Goal: Information Seeking & Learning: Learn about a topic

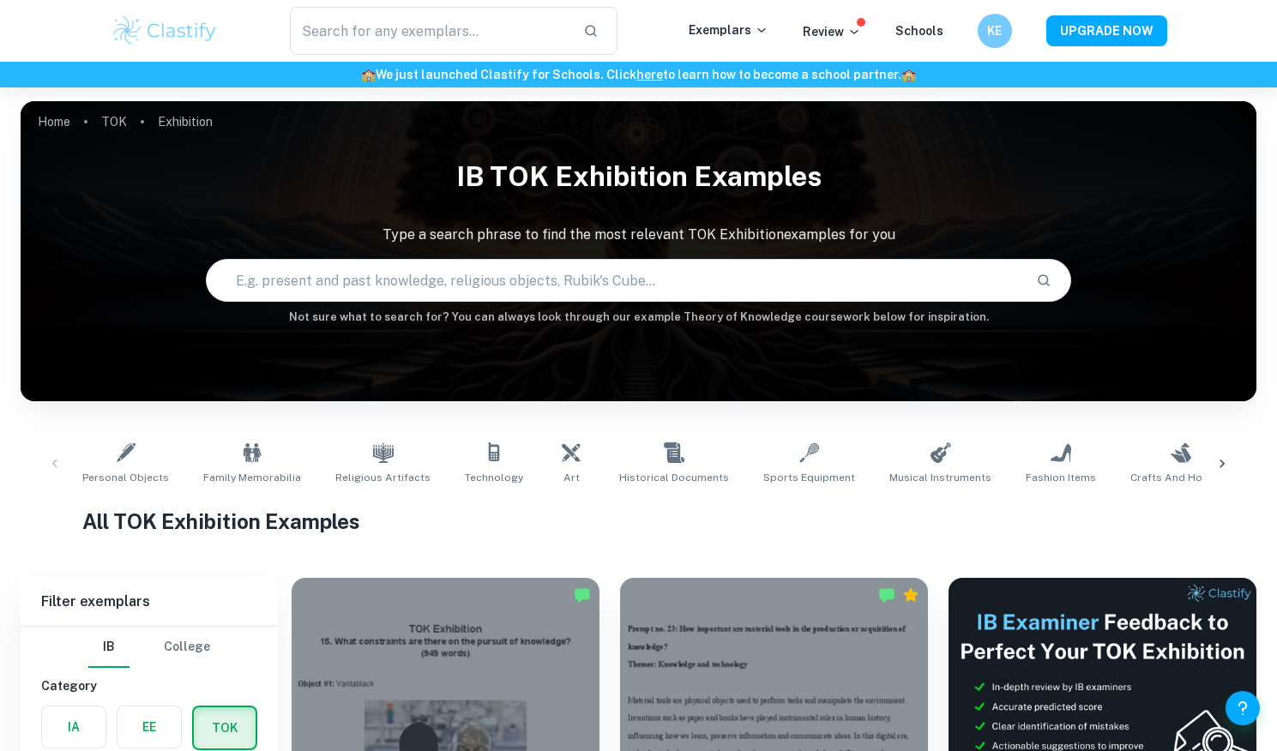
scroll to position [505, 0]
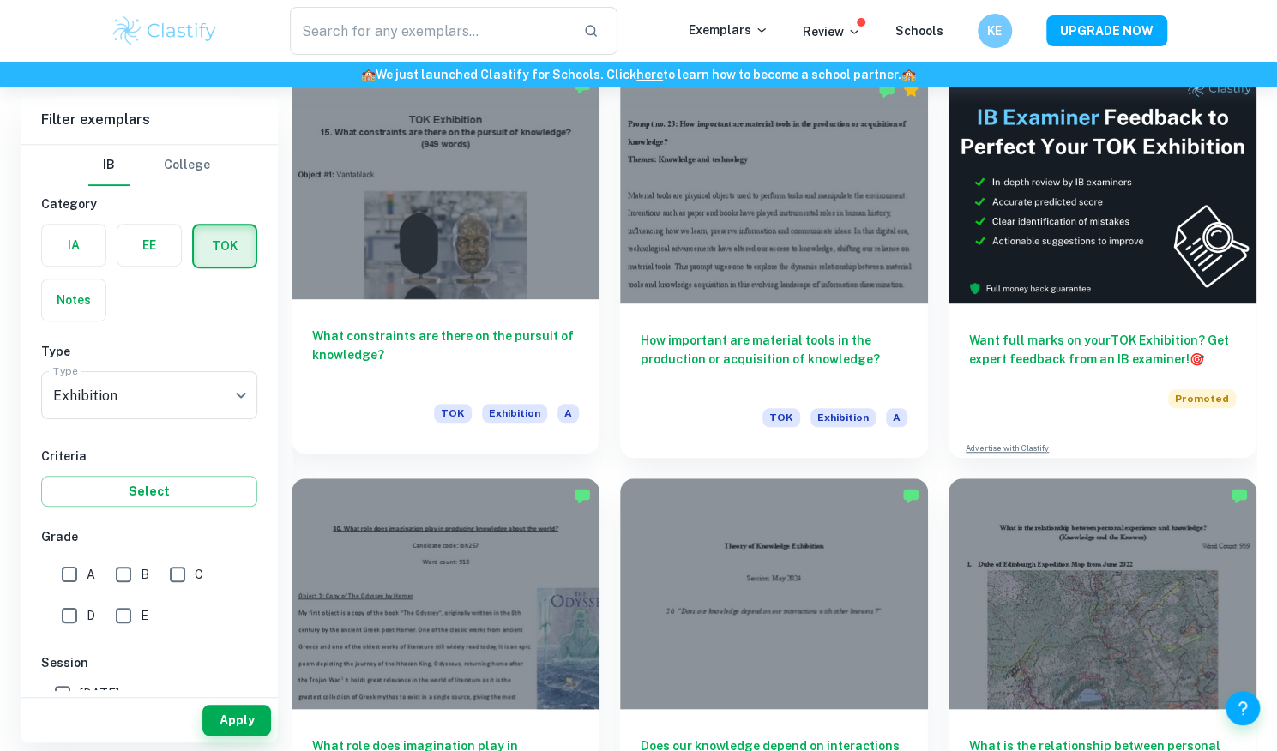
click at [478, 260] on div at bounding box center [445, 184] width 308 height 231
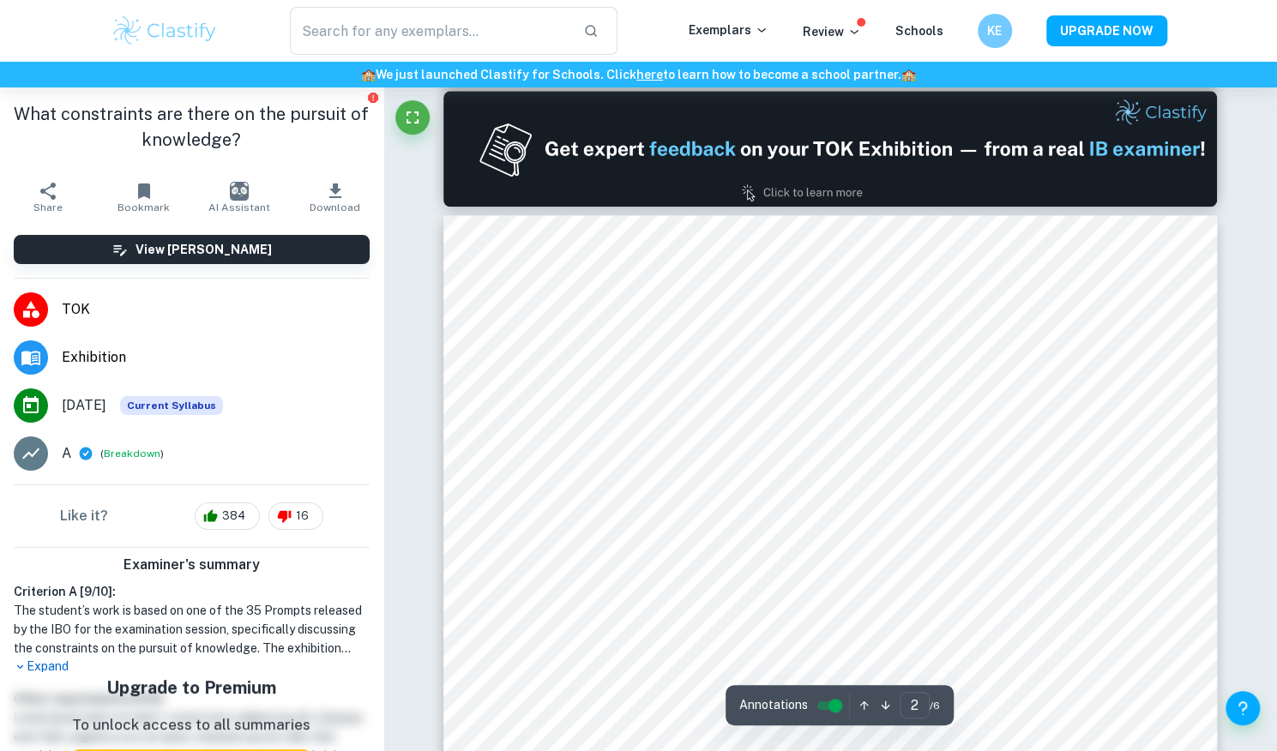
scroll to position [1024, 0]
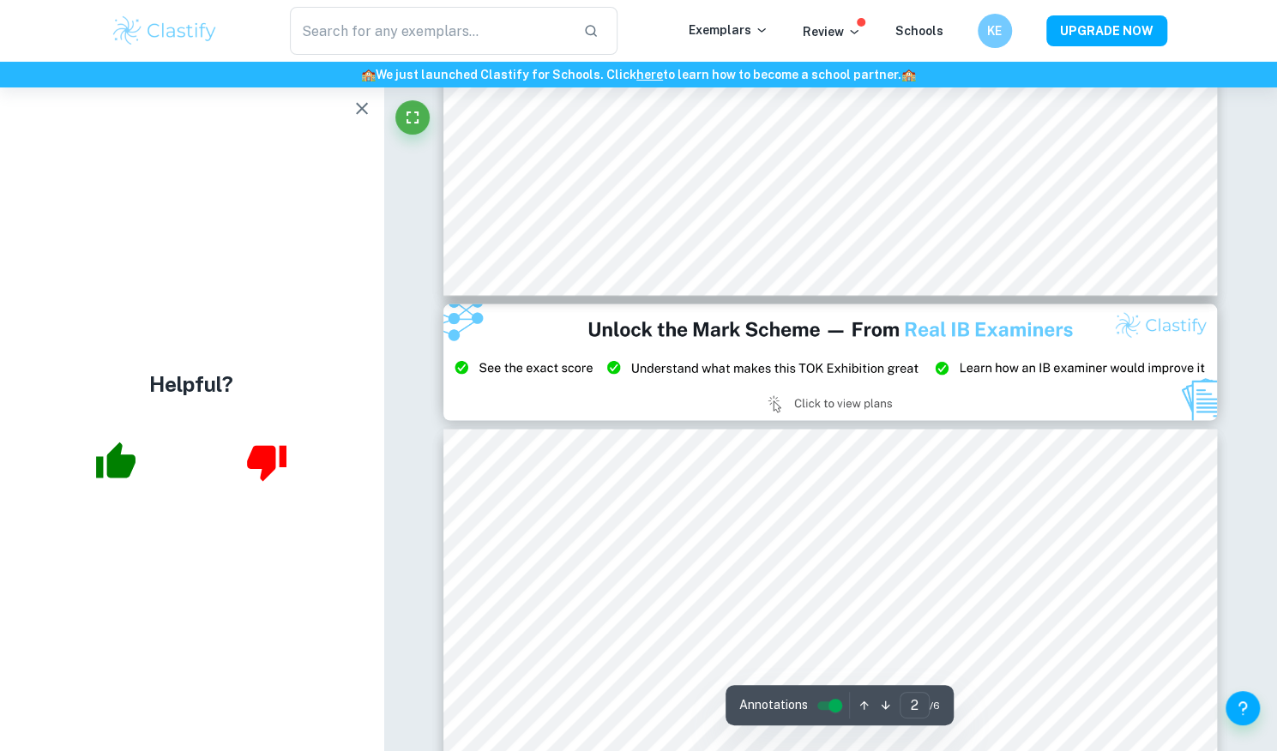
type input "3"
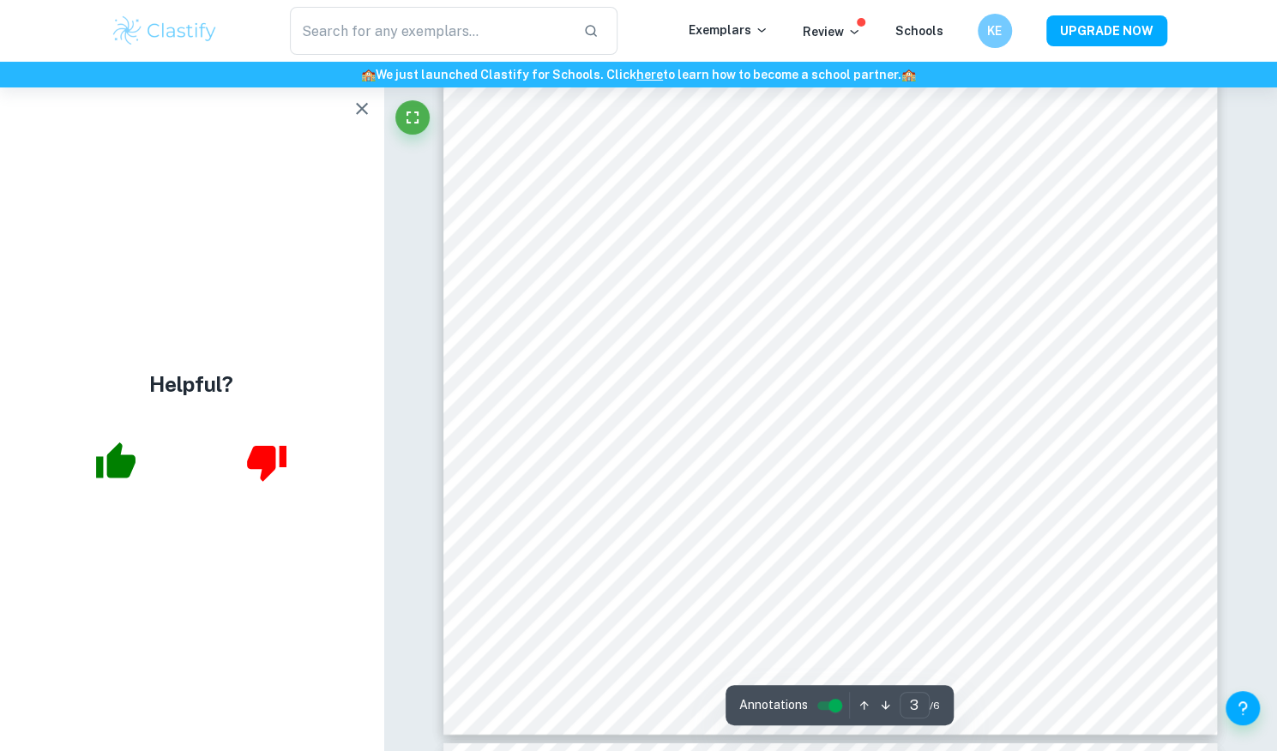
scroll to position [2639, 0]
